Goal: Task Accomplishment & Management: Use online tool/utility

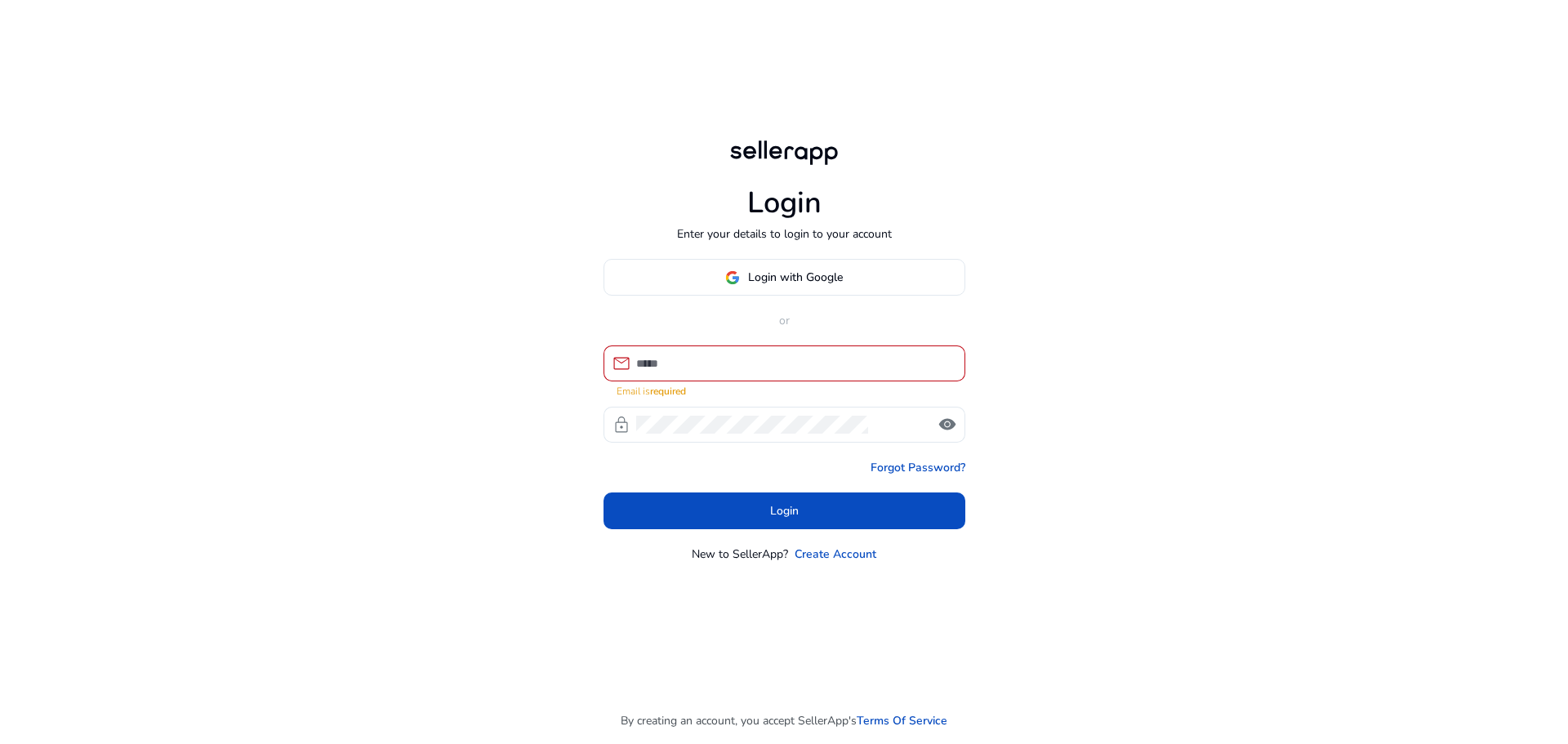
click at [758, 358] on div at bounding box center [794, 363] width 316 height 36
click at [763, 386] on body "Login Enter your details to login to your account Login with Google or mail Ema…" at bounding box center [784, 372] width 1568 height 744
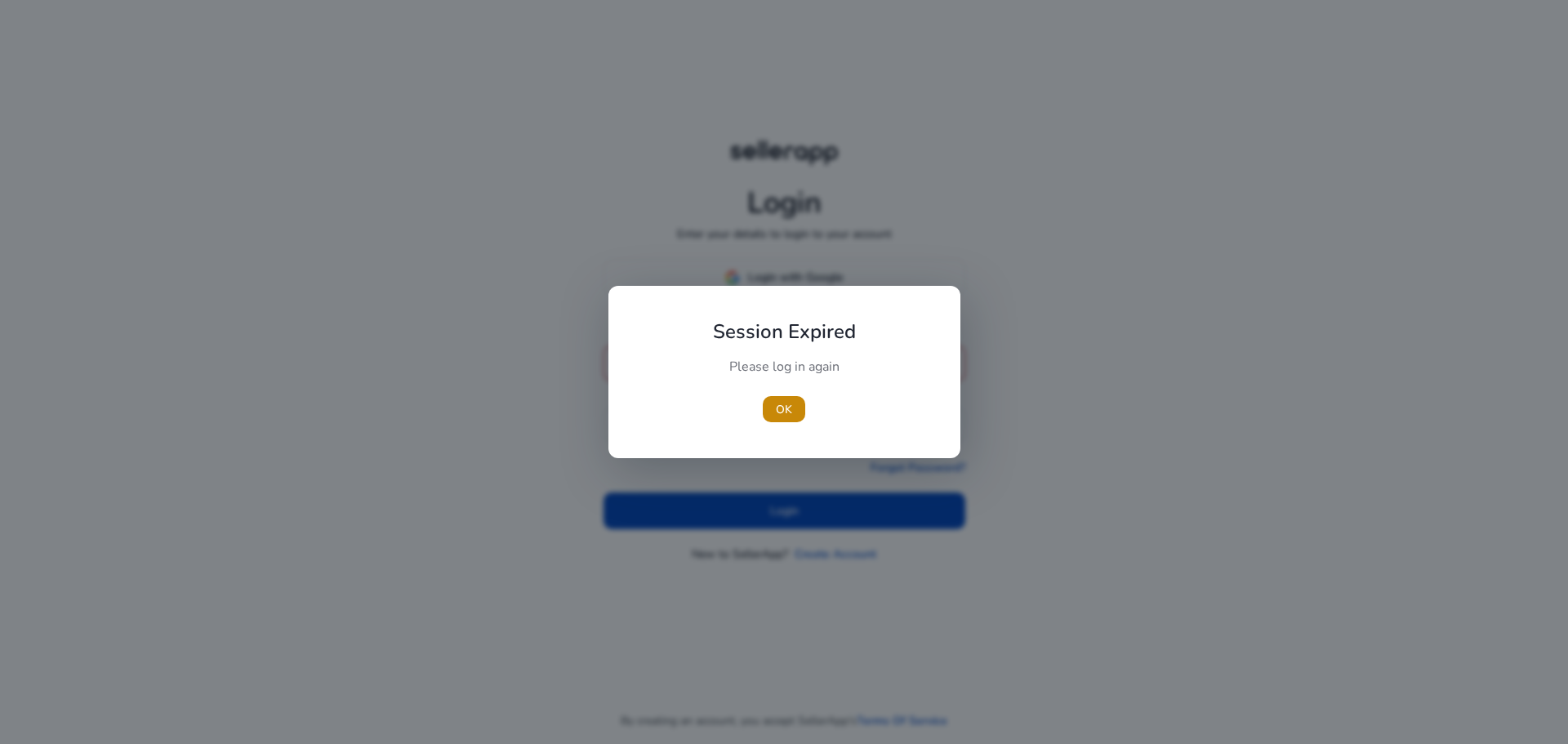
click at [762, 368] on div "Please log in again" at bounding box center [784, 374] width 182 height 34
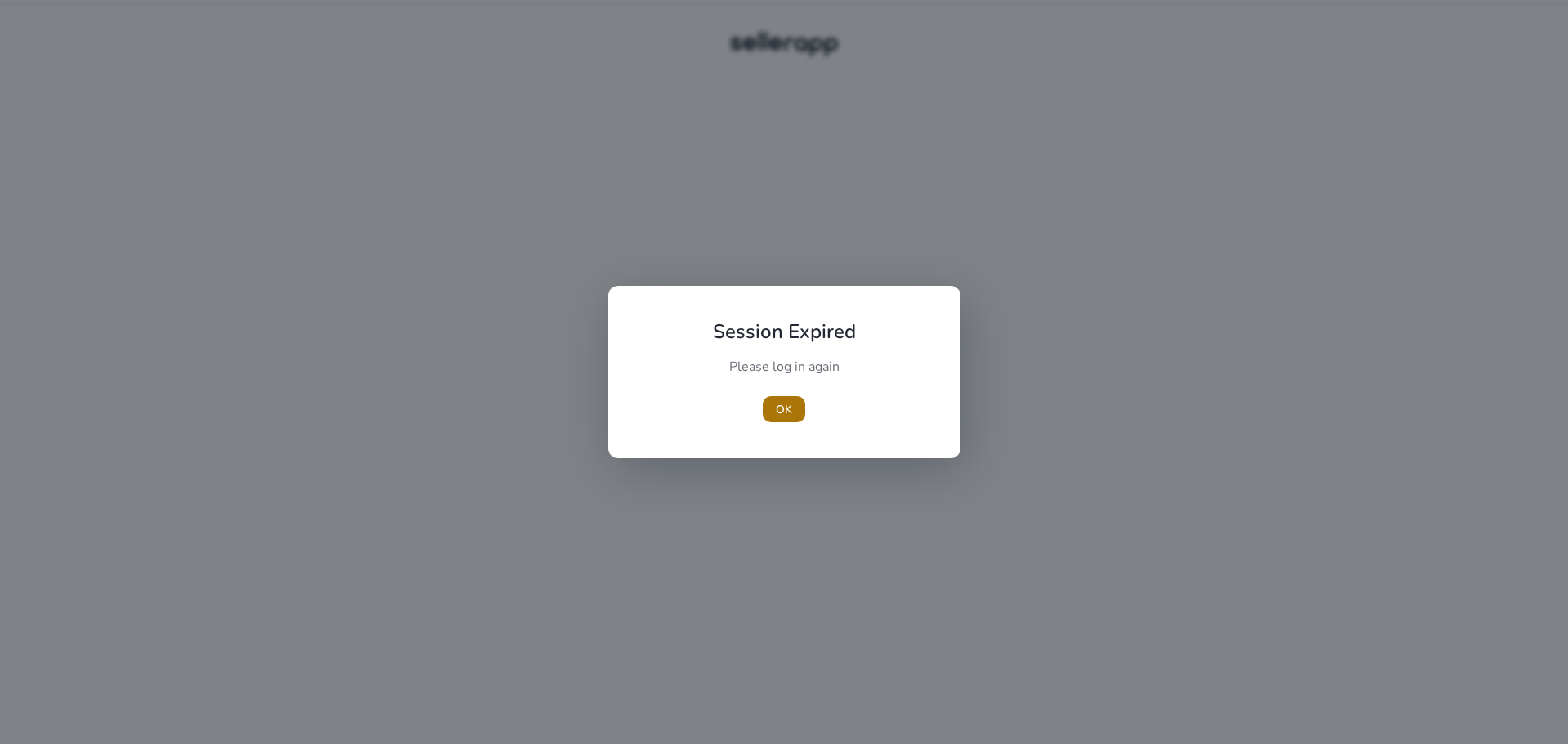
click at [771, 400] on span "button" at bounding box center [784, 409] width 43 height 39
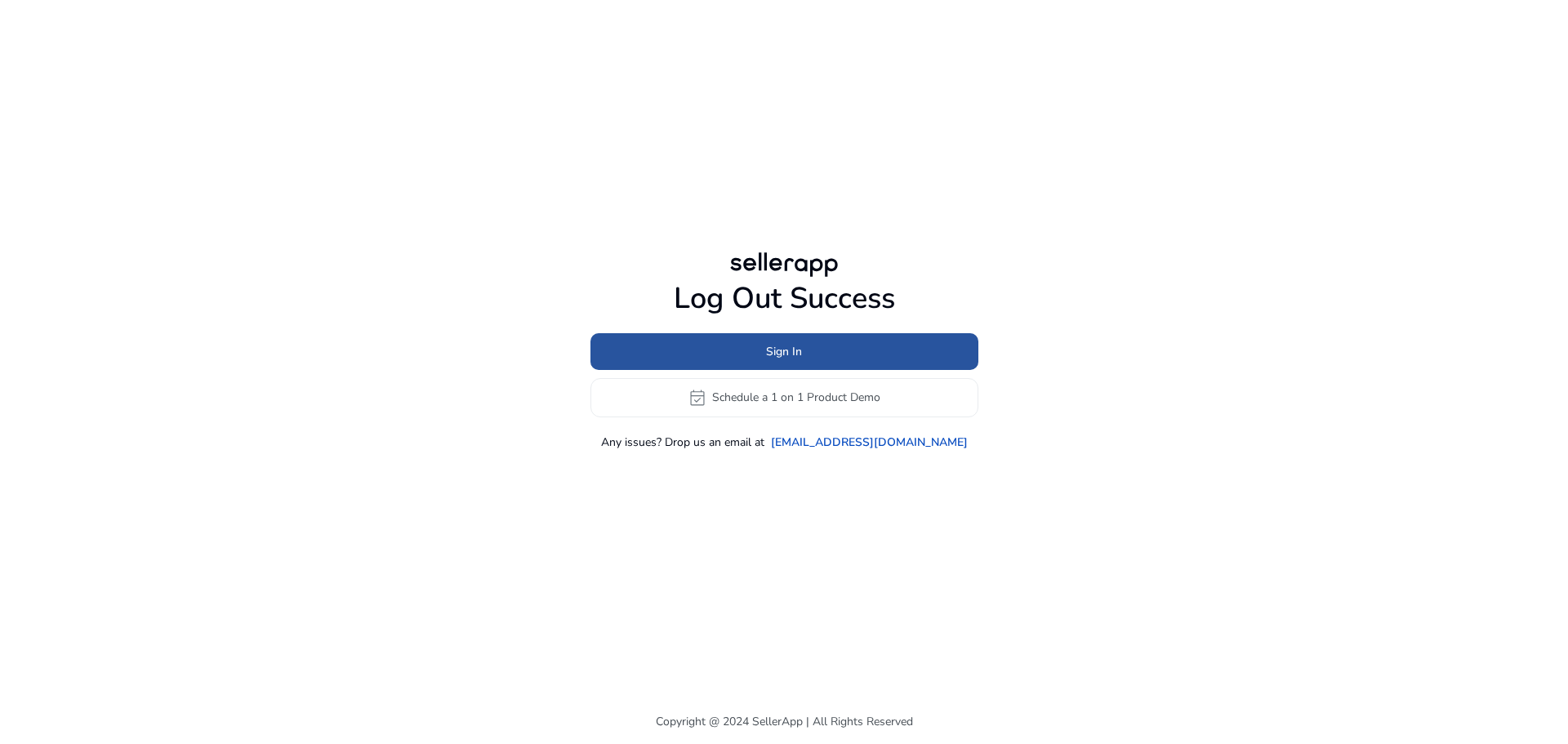
click at [744, 353] on span at bounding box center [784, 351] width 388 height 39
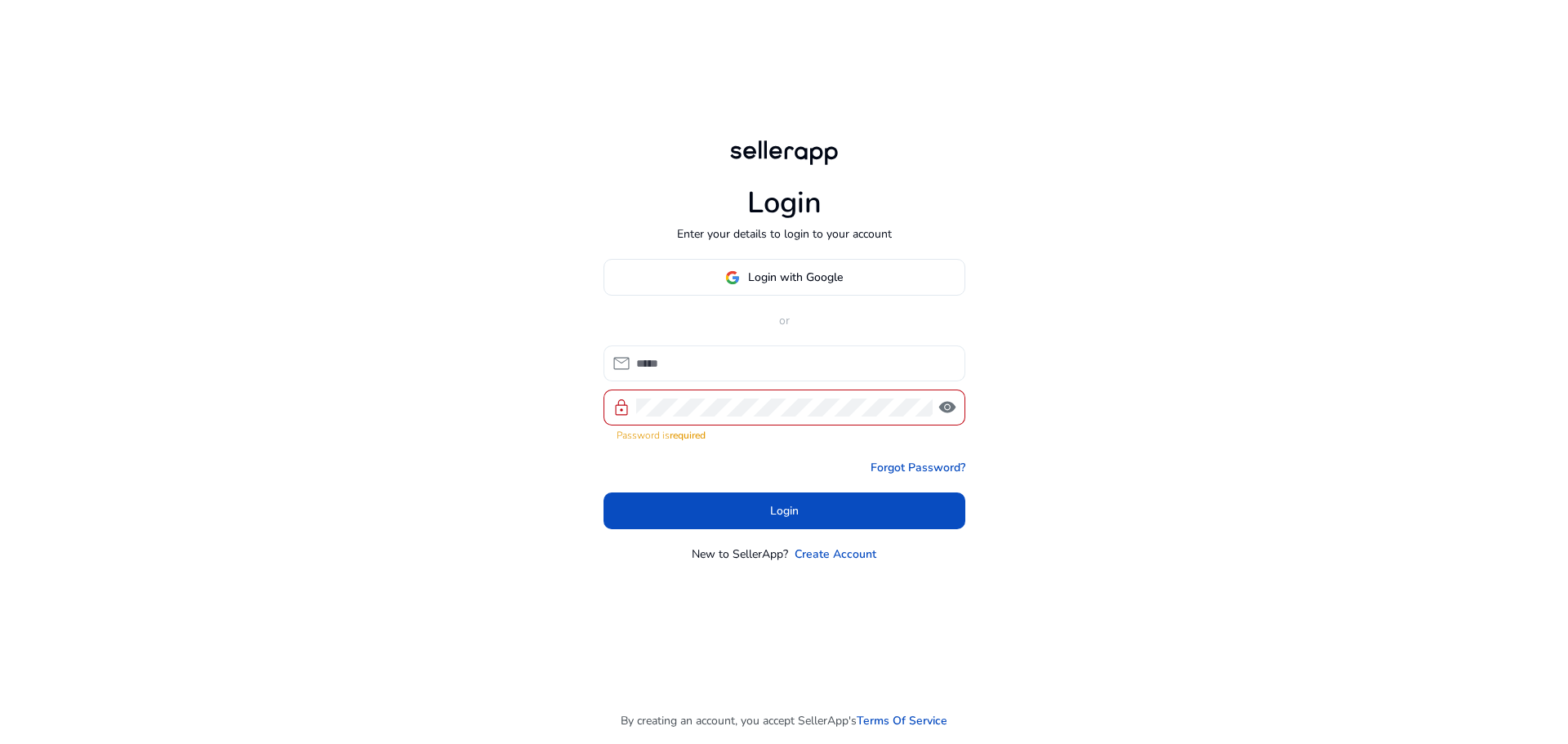
click at [699, 381] on div at bounding box center [794, 363] width 316 height 36
click at [705, 372] on input at bounding box center [794, 362] width 316 height 18
type input "**********"
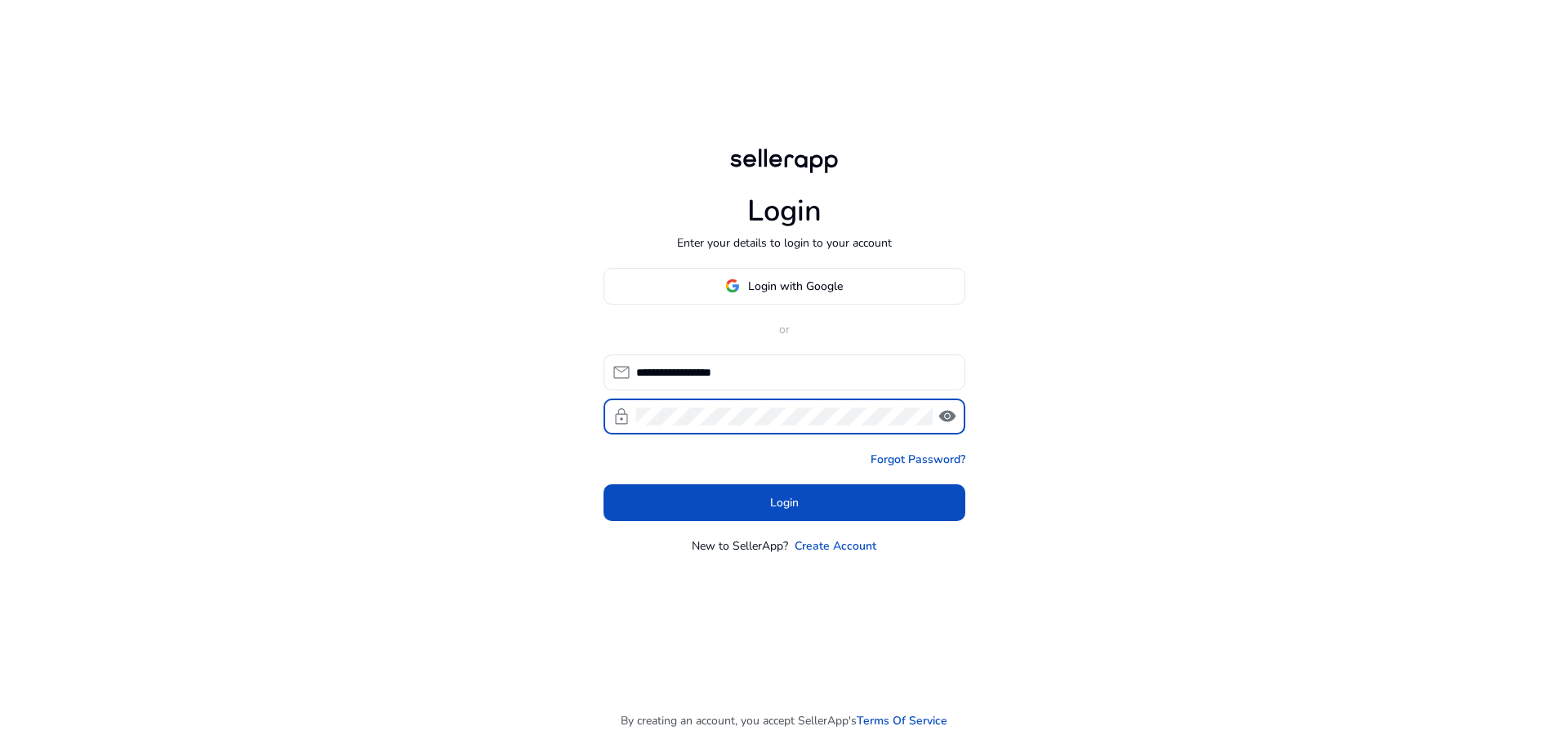
click button "Login" at bounding box center [784, 502] width 361 height 36
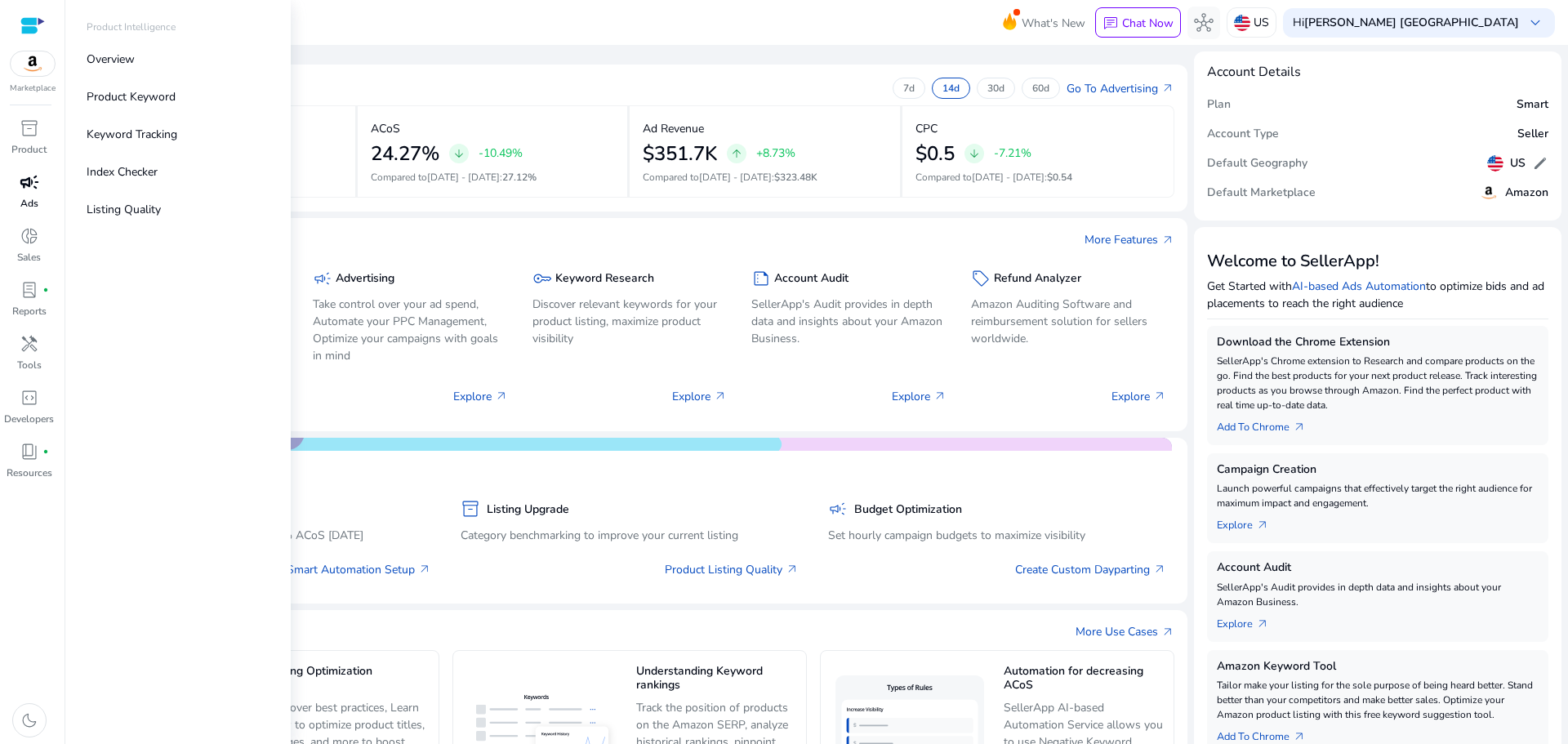
click at [28, 188] on span "campaign" at bounding box center [29, 182] width 20 height 20
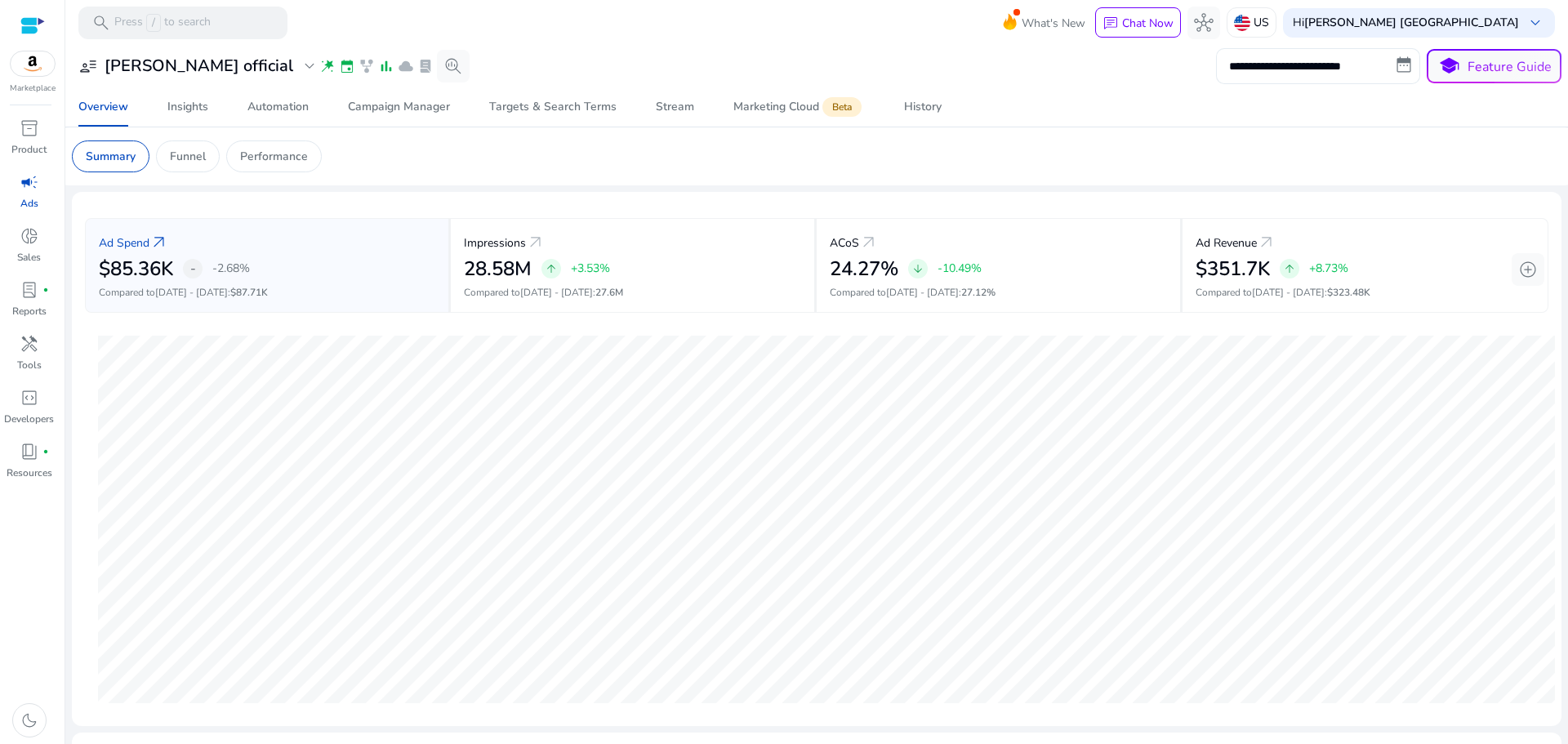
click at [1302, 78] on input "**********" at bounding box center [1317, 66] width 204 height 36
select select "*"
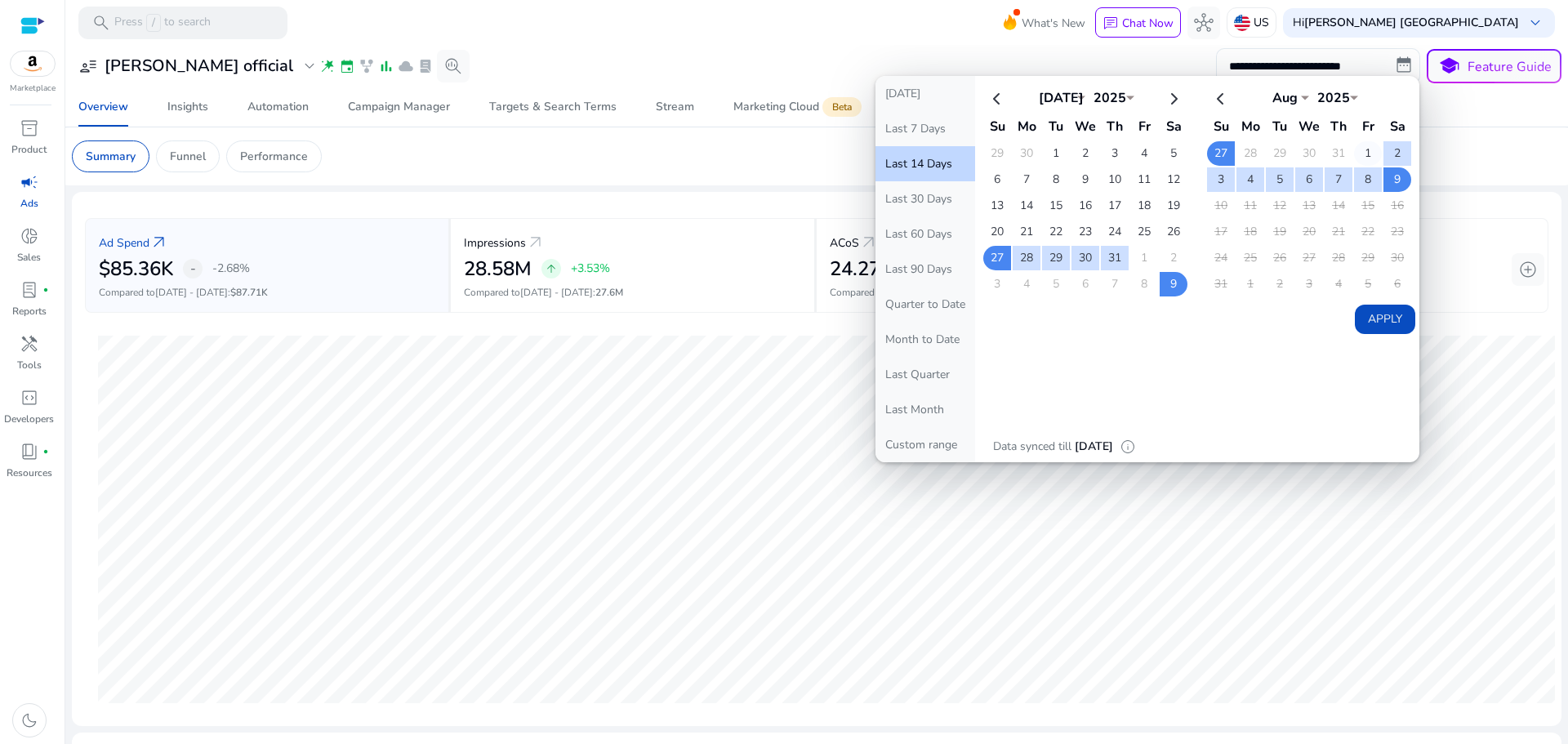
click at [1359, 152] on td "1" at bounding box center [1368, 154] width 28 height 24
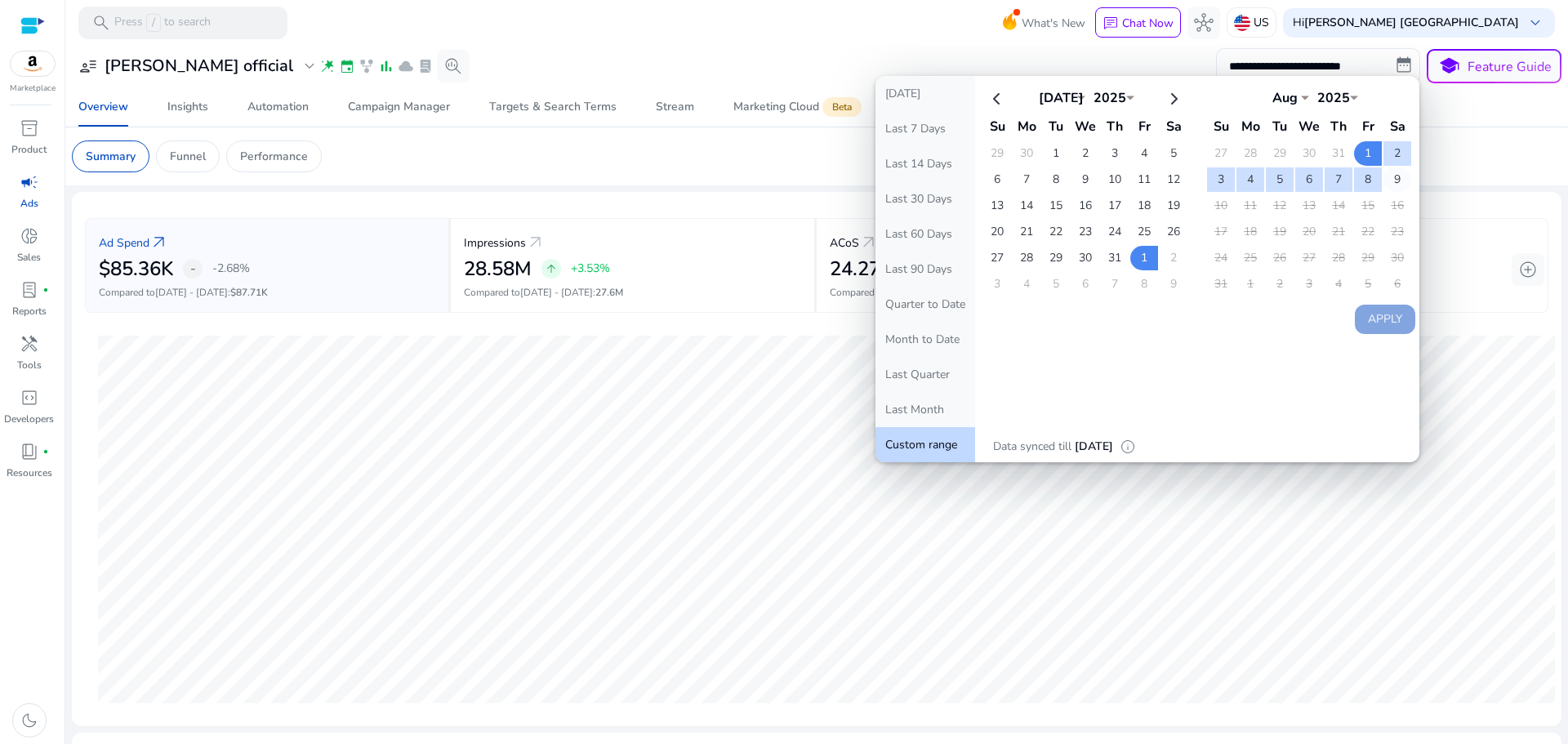
click at [1389, 180] on td "9" at bounding box center [1398, 180] width 28 height 24
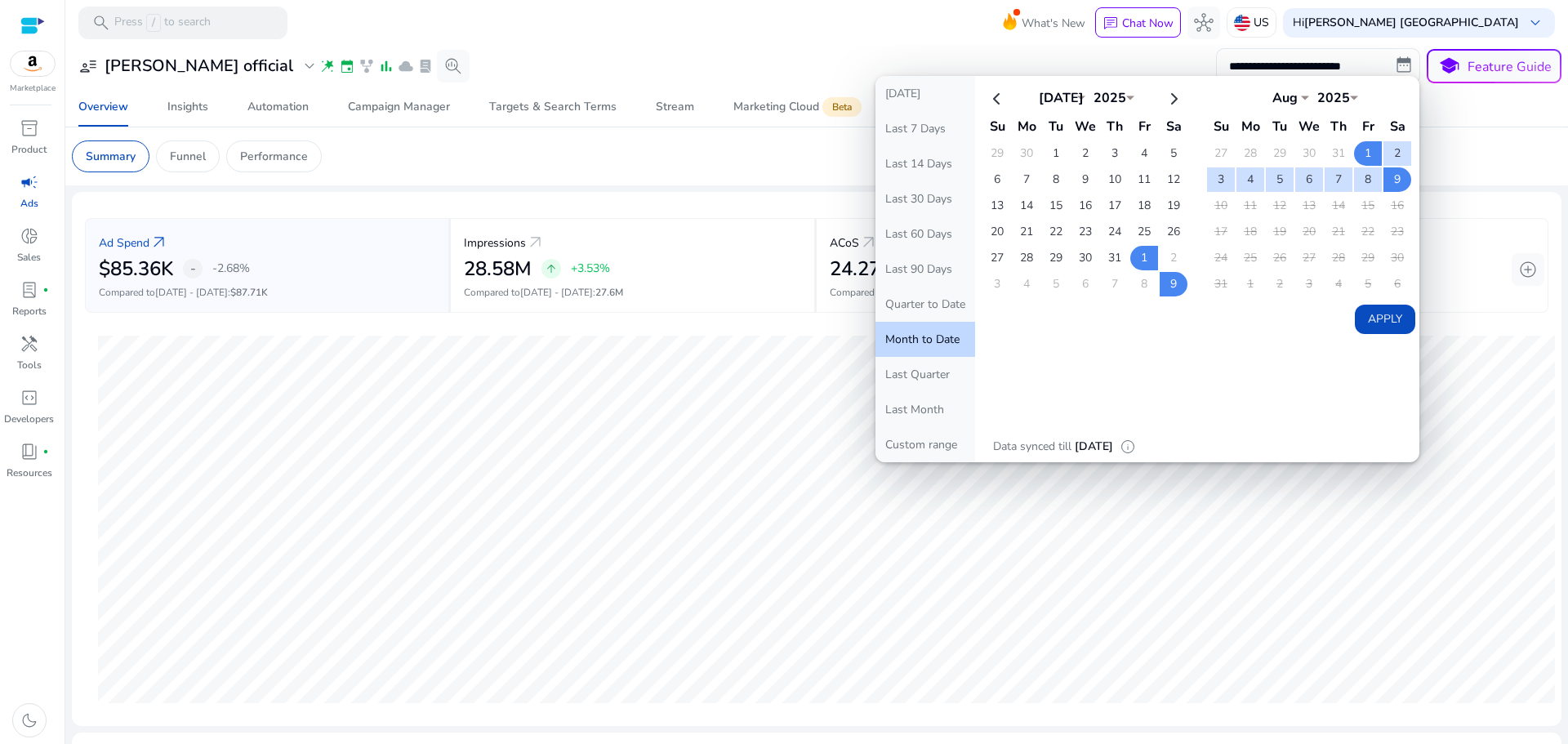
click at [1371, 324] on button "Apply" at bounding box center [1384, 319] width 61 height 30
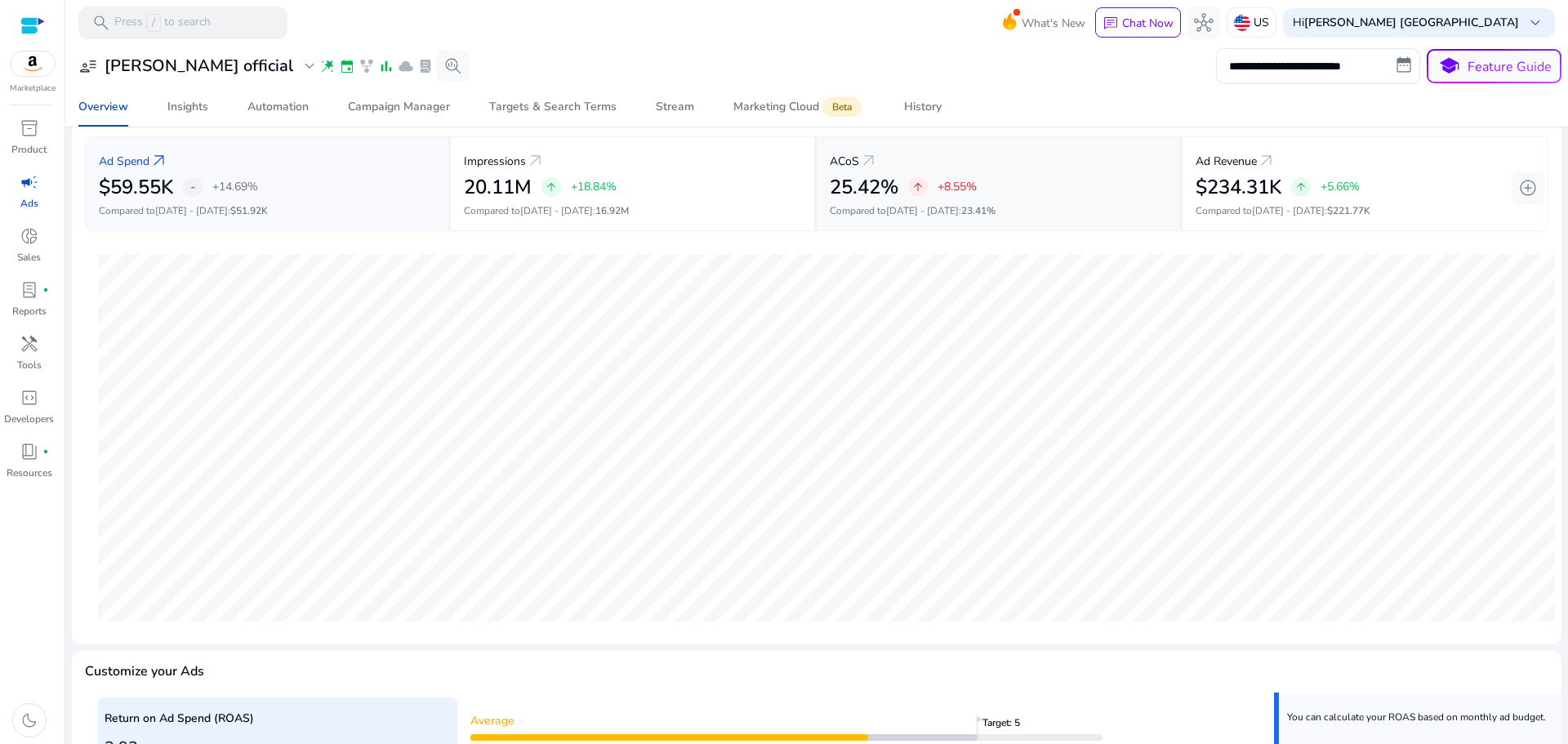
click at [958, 159] on div "ACoS arrow_outward" at bounding box center [999, 160] width 337 height 30
click at [987, 156] on div "ACoS arrow_outward" at bounding box center [999, 160] width 337 height 30
click at [380, 186] on div "$59.55K - +14.69%" at bounding box center [266, 186] width 336 height 23
